Goal: Task Accomplishment & Management: Manage account settings

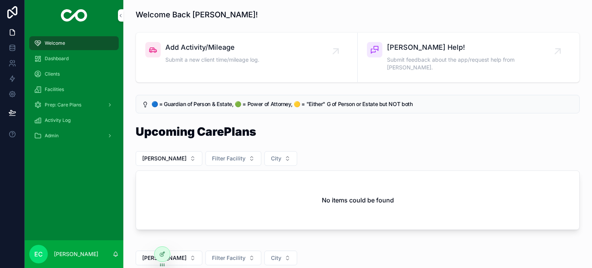
click at [50, 74] on span "Clients" at bounding box center [52, 74] width 15 height 6
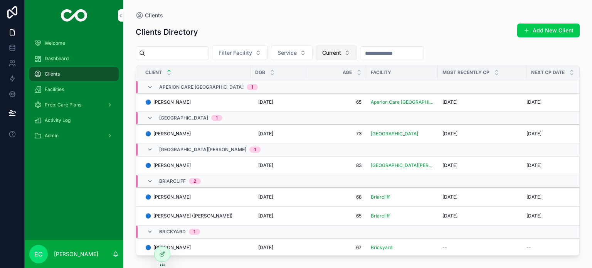
click at [341, 54] on span "Current" at bounding box center [331, 53] width 19 height 8
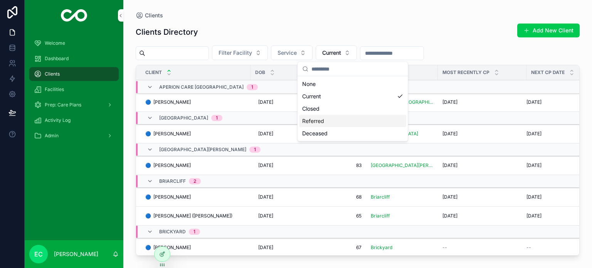
click at [317, 121] on div "Referred" at bounding box center [352, 121] width 107 height 12
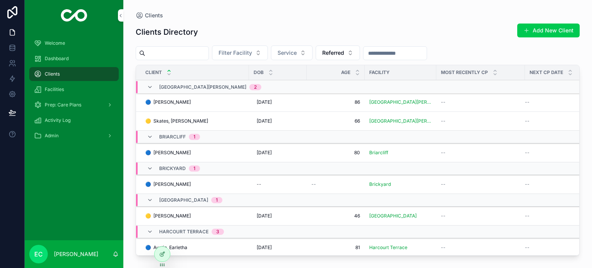
click at [170, 101] on span "🔵 [PERSON_NAME]" at bounding box center [167, 102] width 45 height 6
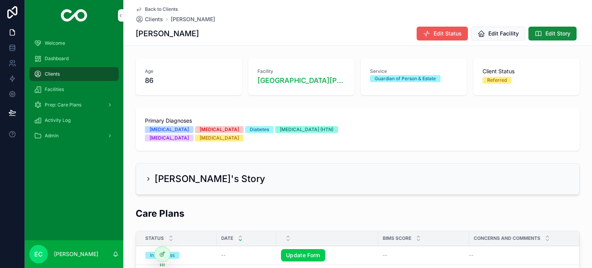
click at [446, 34] on span "Edit Status" at bounding box center [447, 34] width 28 height 8
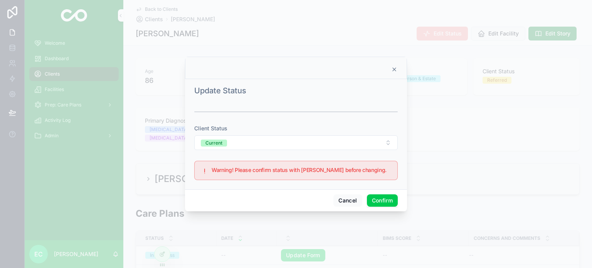
click at [382, 200] on button "Confirm" at bounding box center [382, 200] width 31 height 12
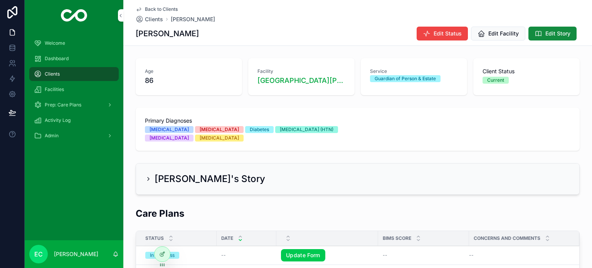
click at [50, 73] on span "Clients" at bounding box center [52, 74] width 15 height 6
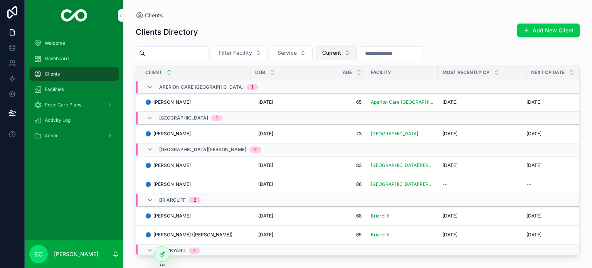
click at [341, 51] on span "Current" at bounding box center [331, 53] width 19 height 8
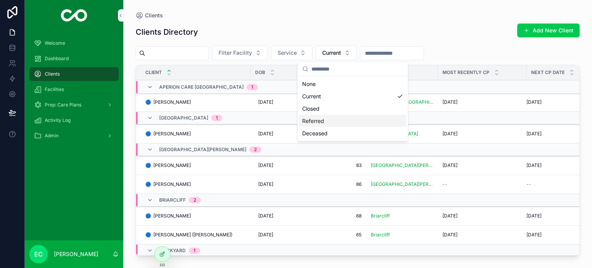
click at [319, 121] on div "Referred" at bounding box center [352, 121] width 107 height 12
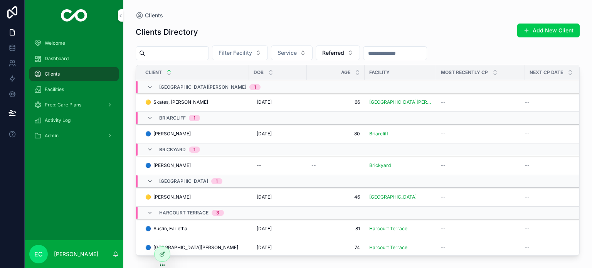
click at [171, 165] on span "🔵 [PERSON_NAME]" at bounding box center [167, 165] width 45 height 6
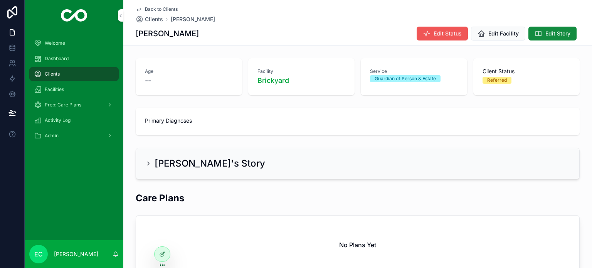
click at [450, 35] on span "Edit Status" at bounding box center [447, 34] width 28 height 8
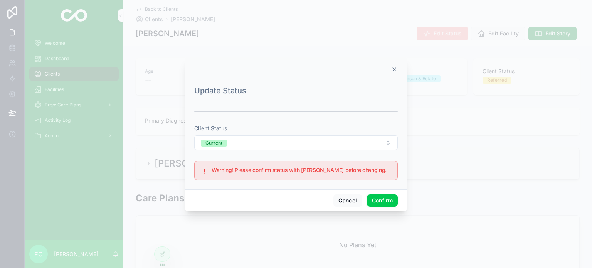
click at [388, 204] on button "Confirm" at bounding box center [382, 200] width 31 height 12
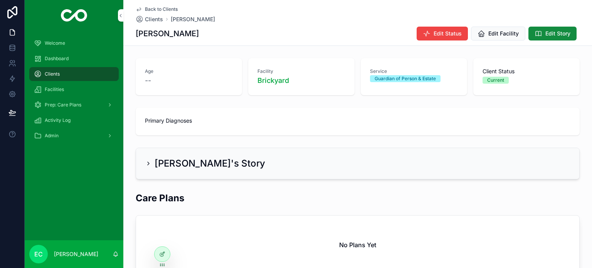
click at [52, 74] on span "Clients" at bounding box center [52, 74] width 15 height 6
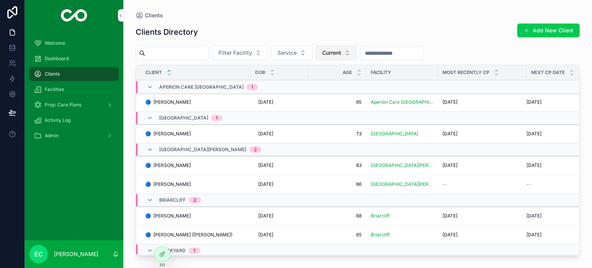
click at [341, 52] on span "Current" at bounding box center [331, 53] width 19 height 8
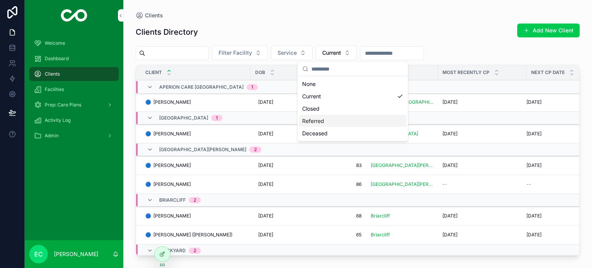
click at [316, 119] on div "Referred" at bounding box center [352, 121] width 107 height 12
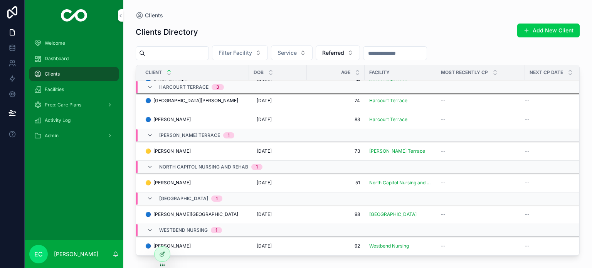
scroll to position [119, 0]
click at [176, 211] on span "🔵 [PERSON_NAME][GEOGRAPHIC_DATA]" at bounding box center [191, 214] width 93 height 6
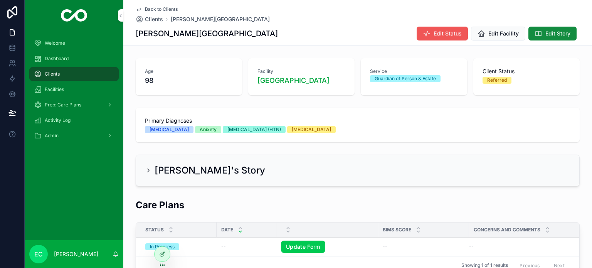
click at [452, 32] on span "Edit Status" at bounding box center [447, 34] width 28 height 8
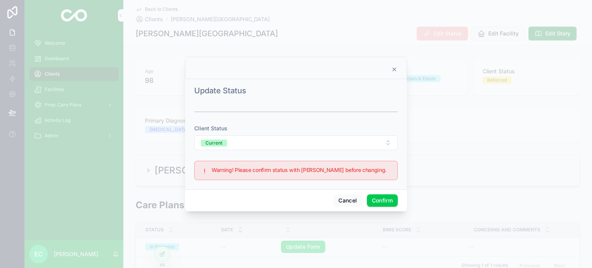
click at [395, 69] on icon at bounding box center [394, 69] width 3 height 3
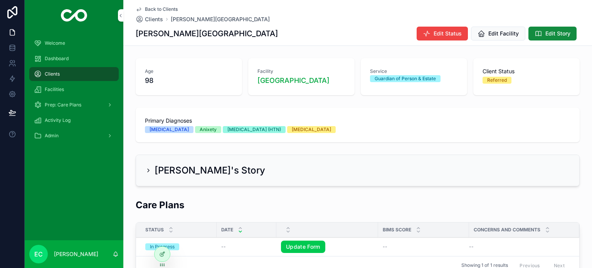
click at [46, 73] on span "Clients" at bounding box center [52, 74] width 15 height 6
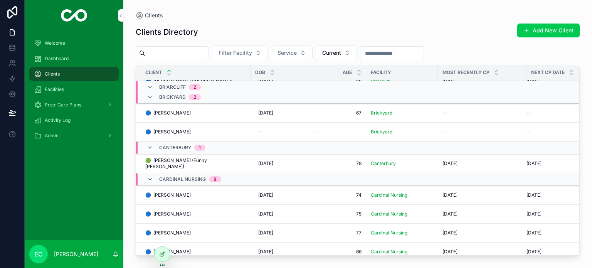
scroll to position [154, 0]
click at [341, 53] on span "Current" at bounding box center [331, 53] width 19 height 8
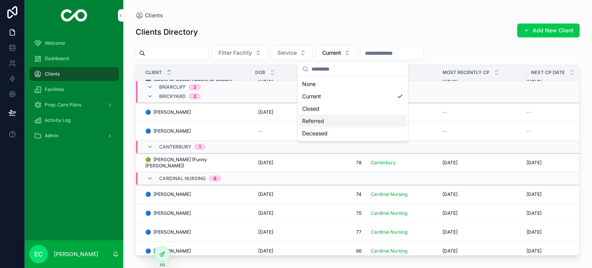
click at [317, 121] on div "Referred" at bounding box center [352, 121] width 107 height 12
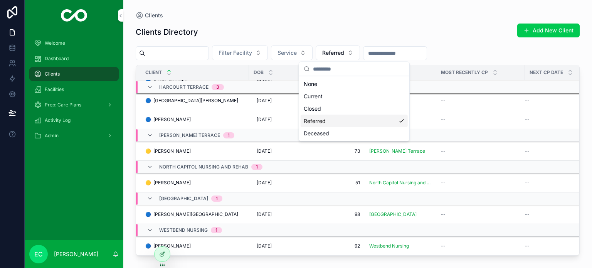
scroll to position [119, 0]
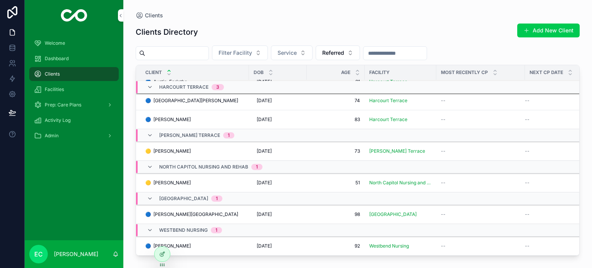
click at [175, 243] on span "🔵 [PERSON_NAME]" at bounding box center [167, 246] width 45 height 6
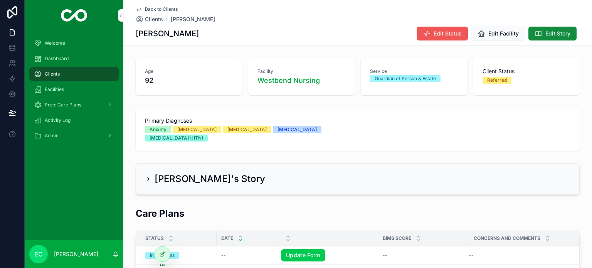
click at [437, 32] on span "Edit Status" at bounding box center [447, 34] width 28 height 8
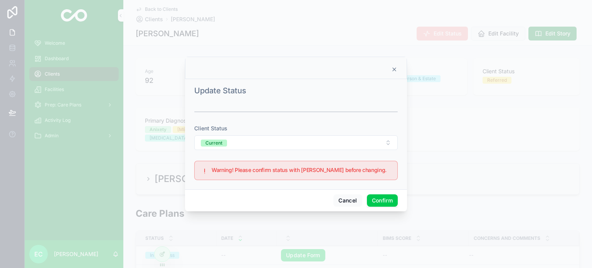
click at [381, 200] on button "Confirm" at bounding box center [382, 200] width 31 height 12
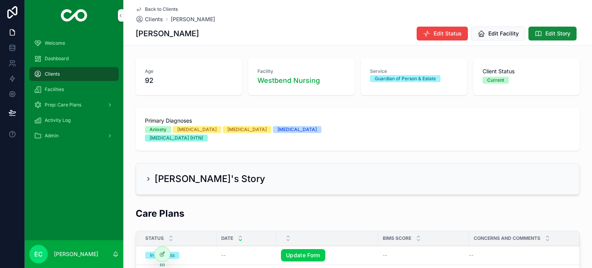
click at [53, 91] on span "Facilities" at bounding box center [54, 89] width 19 height 6
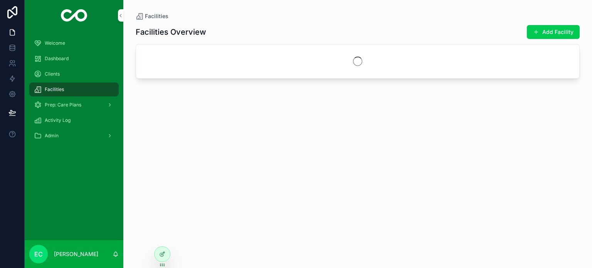
click at [57, 120] on span "Activity Log" at bounding box center [58, 120] width 26 height 6
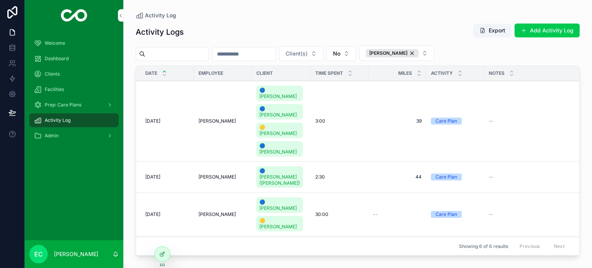
click at [64, 107] on span "Prep: Care Plans" at bounding box center [63, 105] width 37 height 6
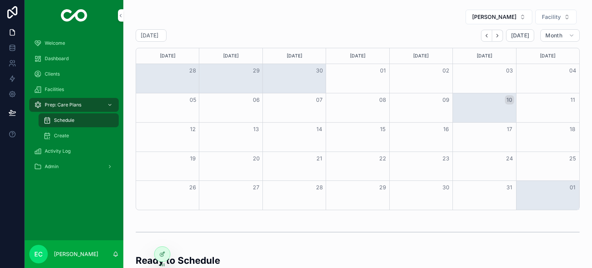
click at [61, 130] on div "Create" at bounding box center [78, 135] width 71 height 12
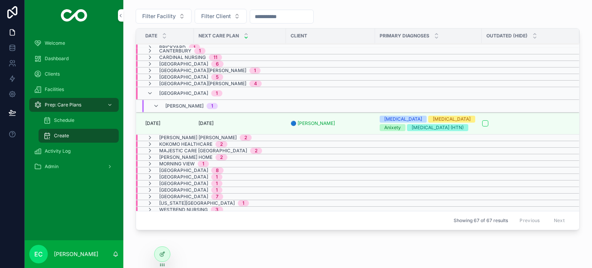
scroll to position [270, 0]
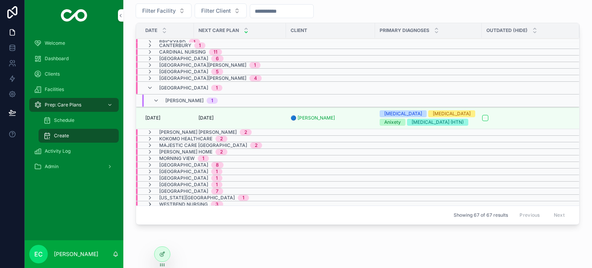
click at [147, 201] on icon "scrollable content" at bounding box center [150, 204] width 6 height 6
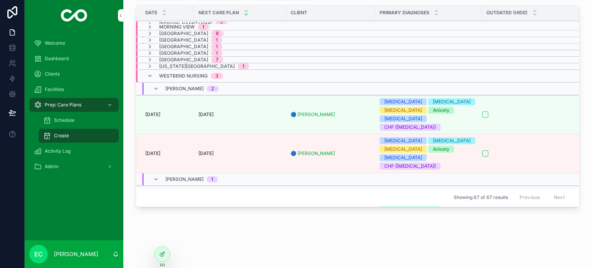
scroll to position [294, 0]
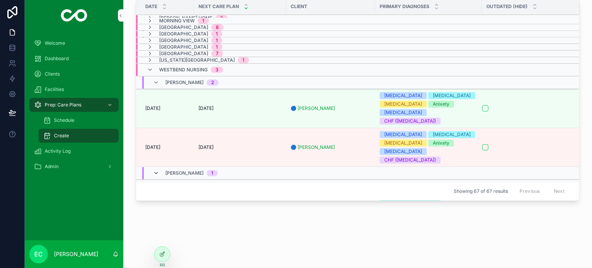
click at [154, 170] on icon "scrollable content" at bounding box center [156, 173] width 6 height 6
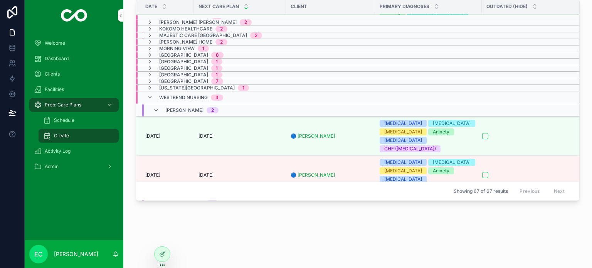
click at [175, 195] on span "[PERSON_NAME]" at bounding box center [184, 198] width 38 height 6
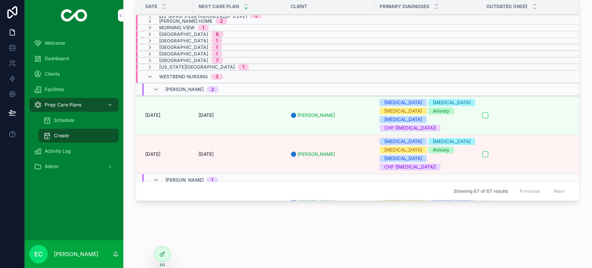
scroll to position [155, 0]
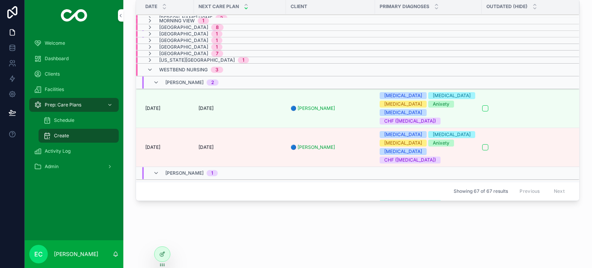
click at [202, 180] on td "--" at bounding box center [240, 195] width 92 height 30
click at [218, 180] on td "--" at bounding box center [240, 195] width 92 height 30
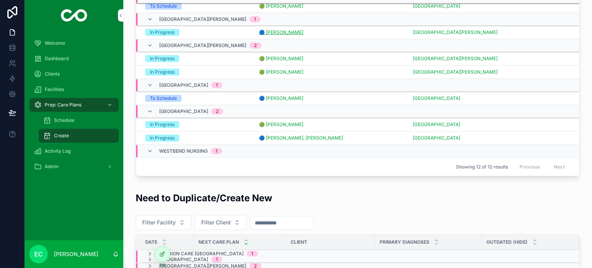
scroll to position [94, 0]
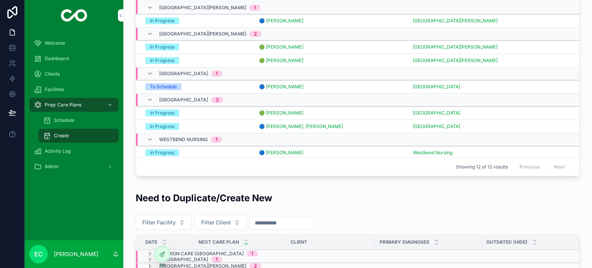
click at [56, 121] on span "Schedule" at bounding box center [64, 120] width 20 height 6
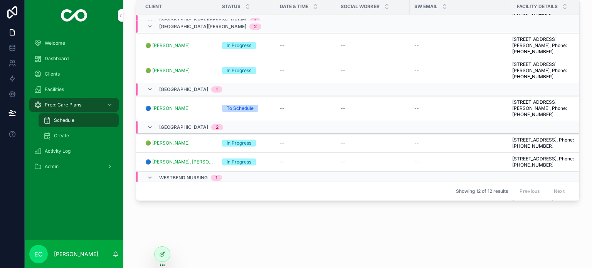
click at [0, 0] on span "Add Date / Time" at bounding box center [0, 0] width 0 height 0
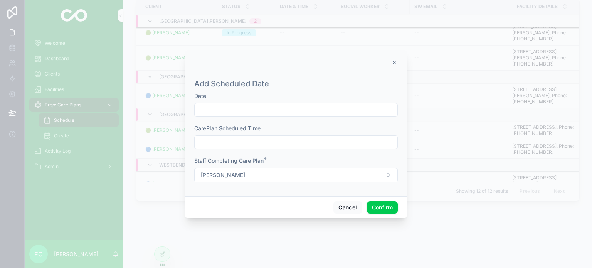
click at [235, 111] on input "text" at bounding box center [296, 109] width 203 height 11
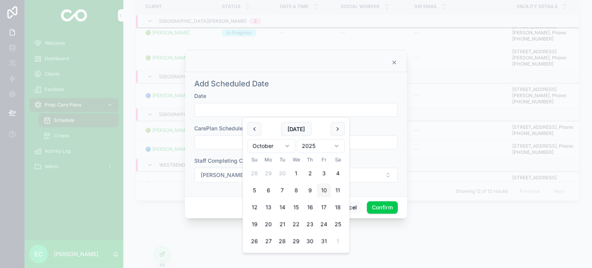
click at [322, 191] on button "10" at bounding box center [324, 190] width 14 height 14
type input "**********"
click at [214, 140] on input "text" at bounding box center [296, 142] width 203 height 11
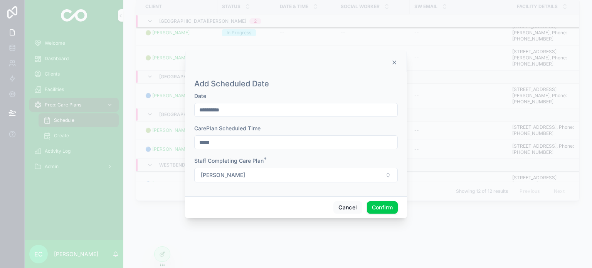
type input "*****"
click at [381, 205] on button "Confirm" at bounding box center [382, 207] width 31 height 12
